Goal: Information Seeking & Learning: Learn about a topic

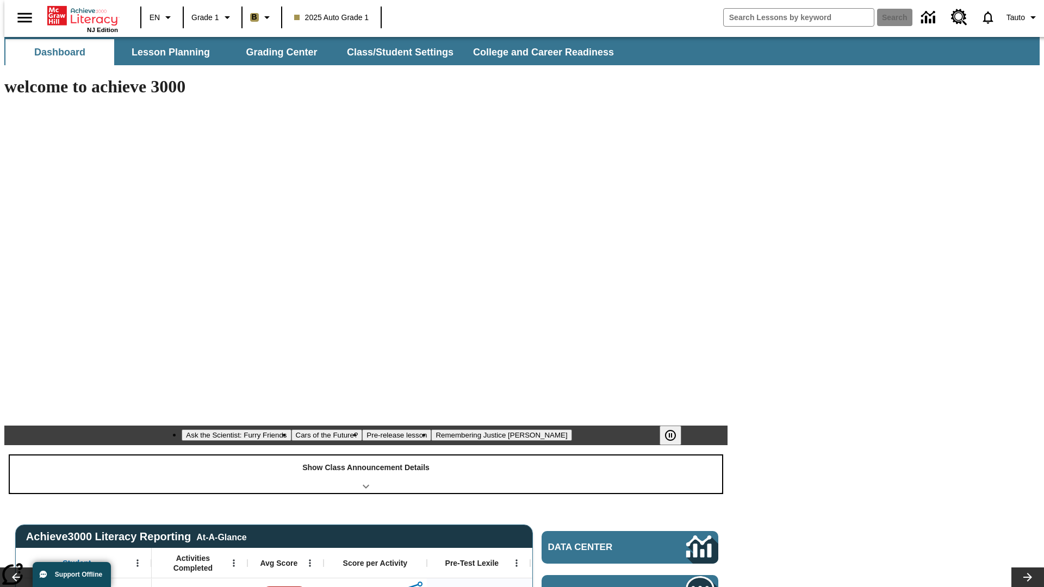
click at [366, 456] on div "Show Class Announcement Details" at bounding box center [366, 475] width 712 height 38
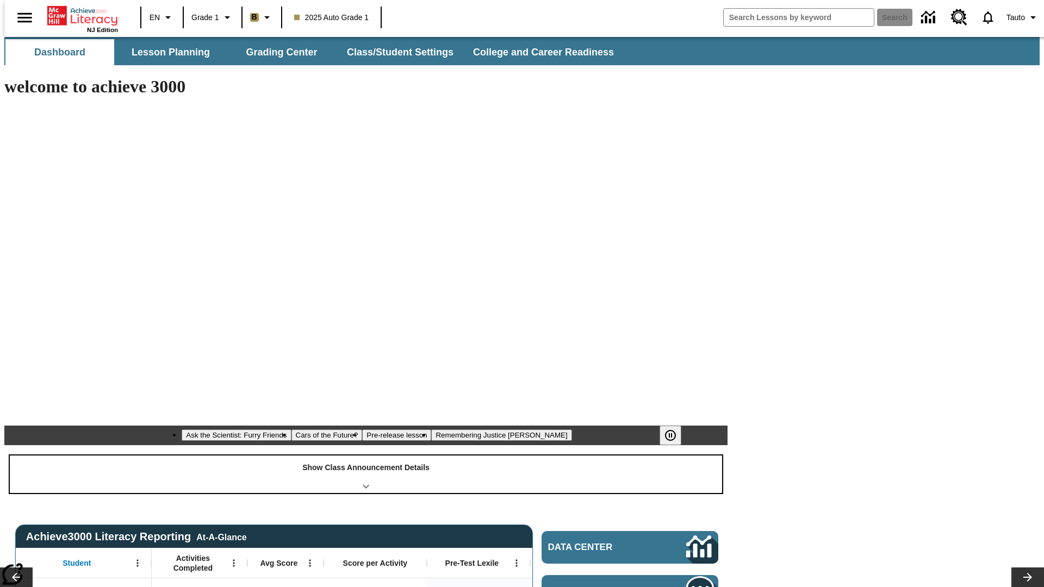
click at [366, 456] on div "Show Class Announcement Details" at bounding box center [366, 475] width 712 height 38
